Goal: Task Accomplishment & Management: Use online tool/utility

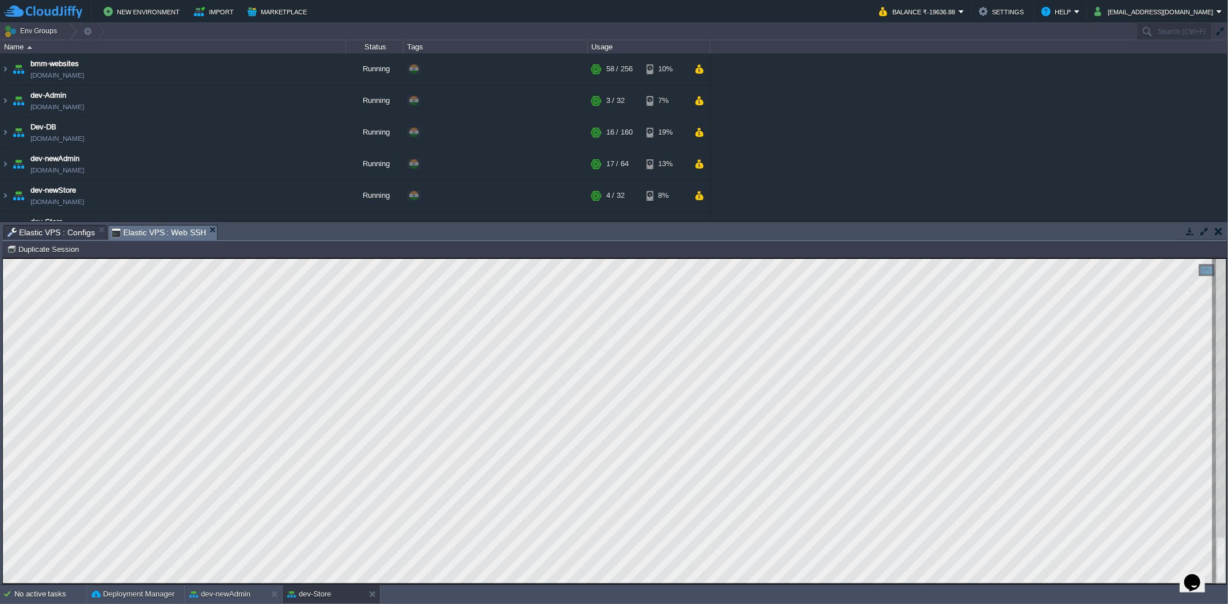
scroll to position [128, 0]
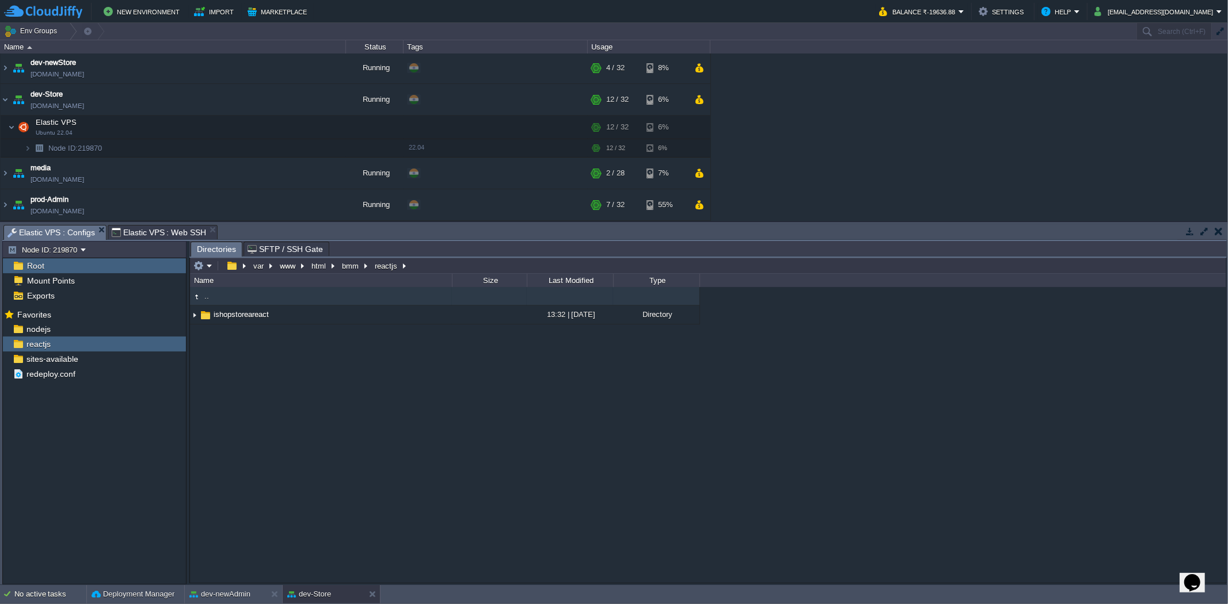
click at [64, 232] on span "Elastic VPS : Configs" at bounding box center [50, 233] width 87 height 14
click at [101, 328] on div "nodejs" at bounding box center [94, 329] width 183 height 15
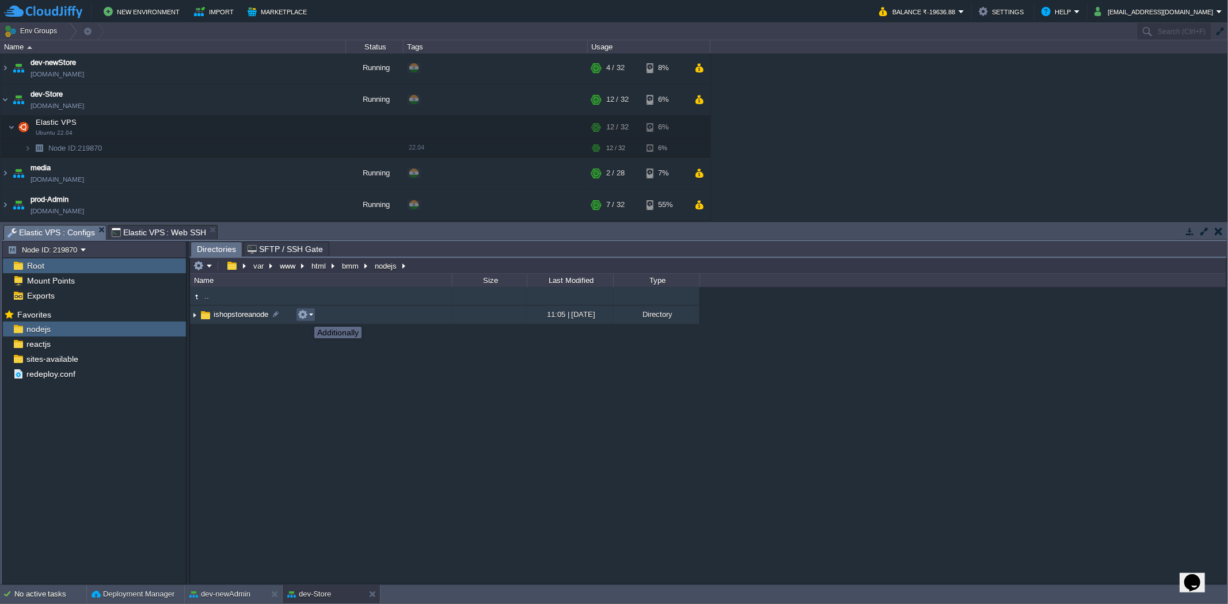
click at [306, 317] on button "button" at bounding box center [303, 315] width 10 height 10
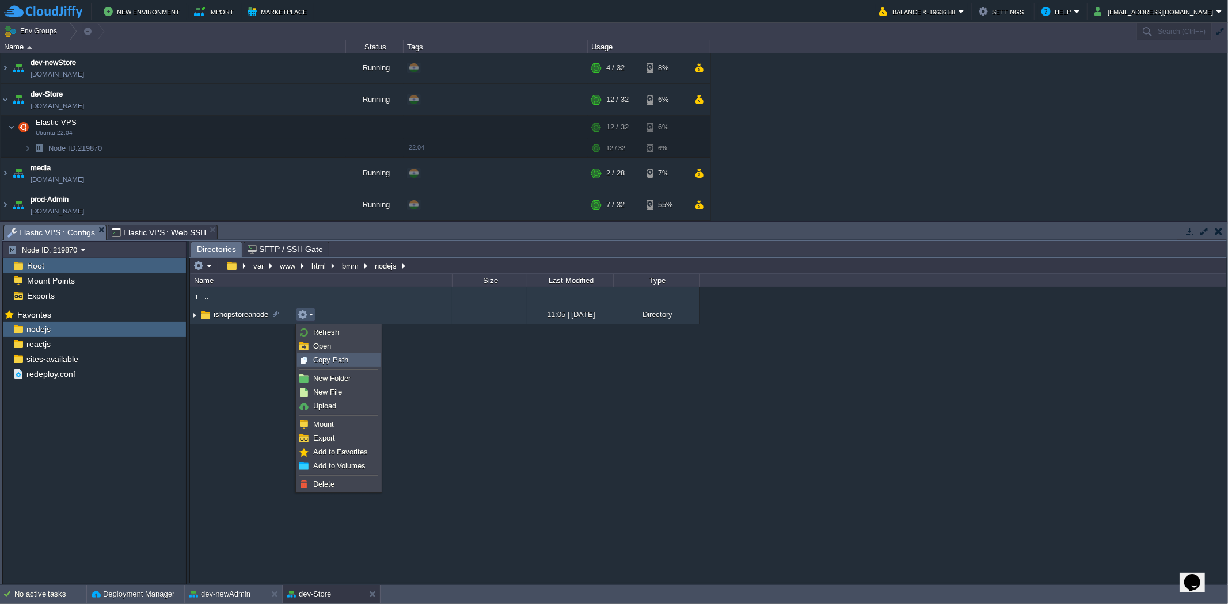
click at [317, 360] on span "Copy Path" at bounding box center [330, 360] width 35 height 9
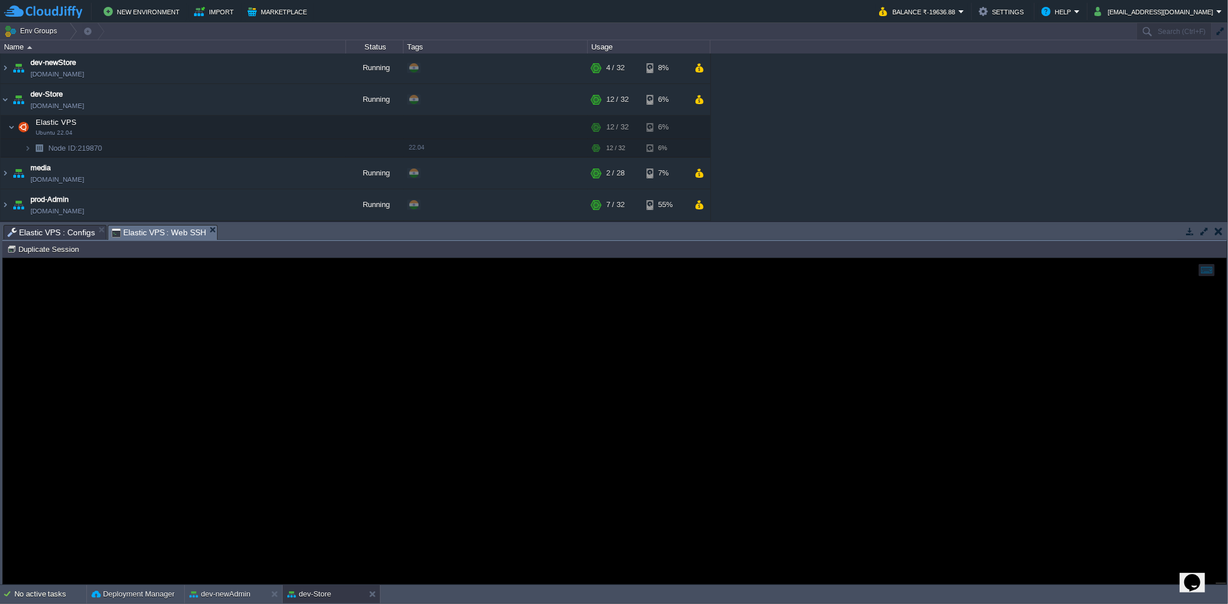
click at [161, 226] on span "Elastic VPS : Web SSH" at bounding box center [159, 233] width 95 height 14
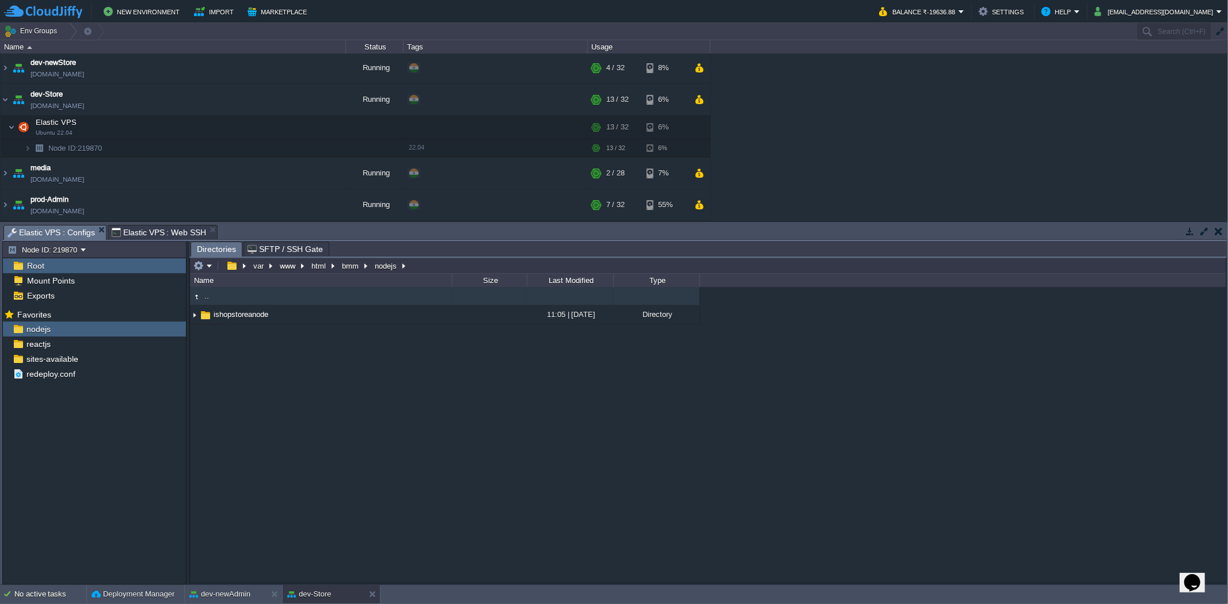
click at [68, 226] on span "Elastic VPS : Configs" at bounding box center [50, 233] width 87 height 14
click at [108, 341] on div "reactjs" at bounding box center [94, 344] width 183 height 15
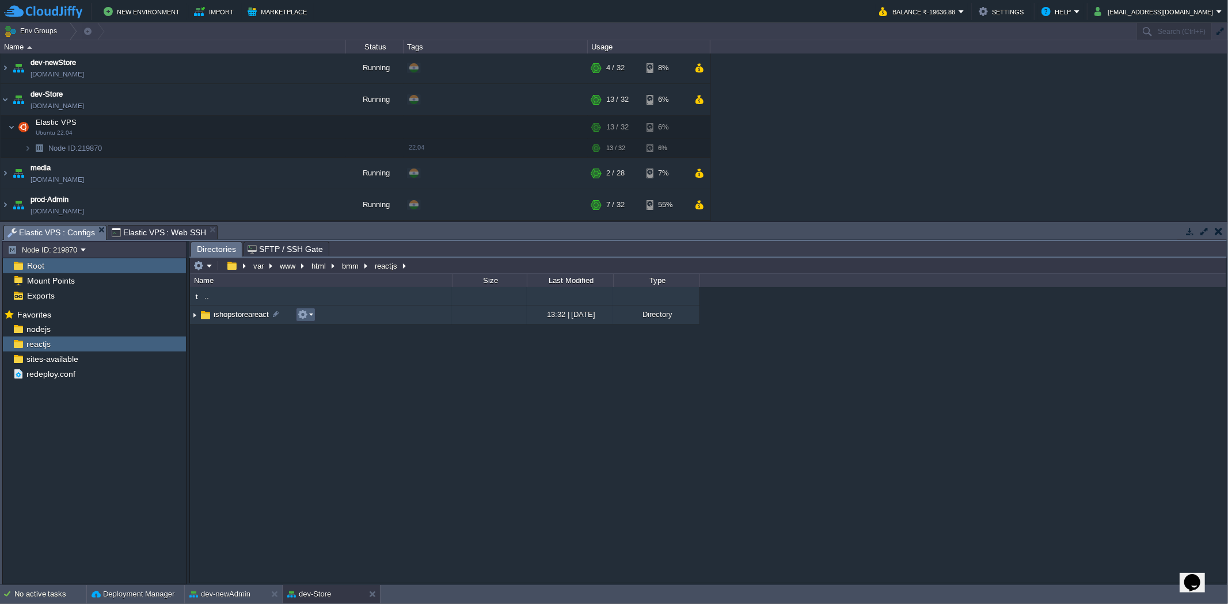
click at [311, 320] on em at bounding box center [306, 315] width 16 height 10
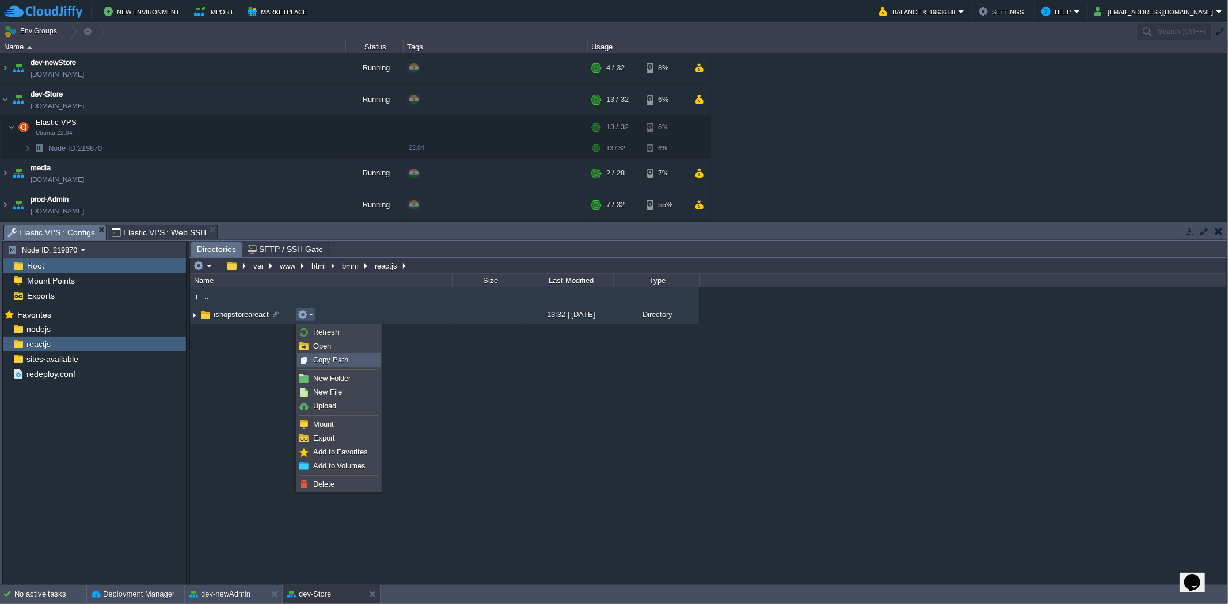
click at [314, 354] on div "Copy Path" at bounding box center [339, 360] width 82 height 13
type textarea "/var/www/html/bmm/reactjs/ishopstoreareact"
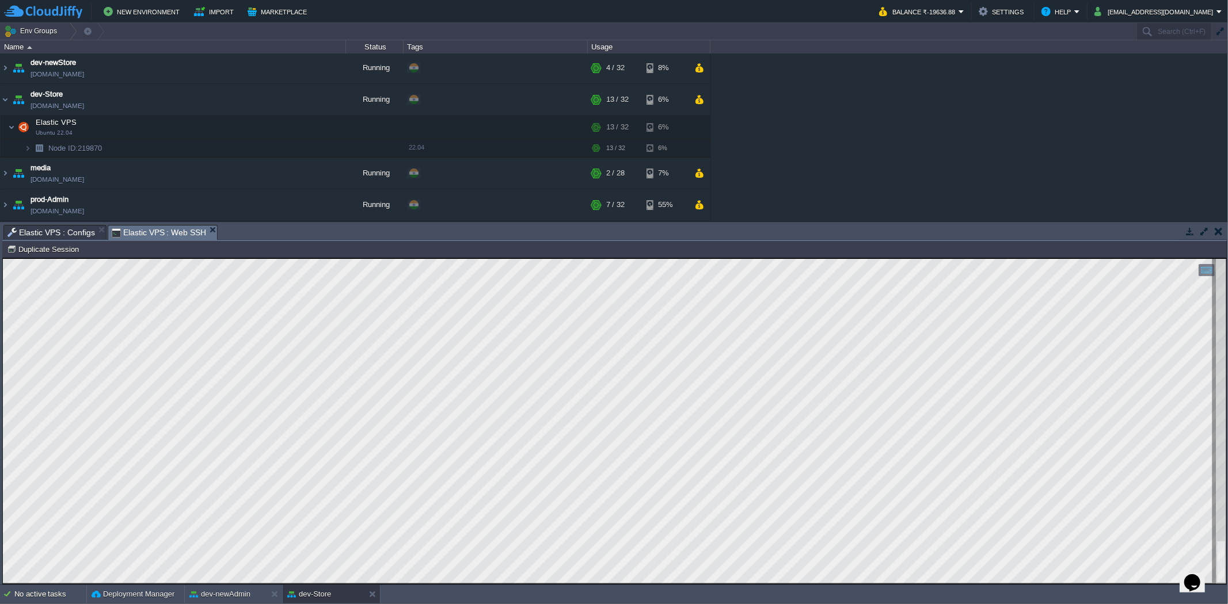
click at [159, 233] on span "Elastic VPS : Web SSH" at bounding box center [159, 233] width 95 height 14
